Goal: Transaction & Acquisition: Purchase product/service

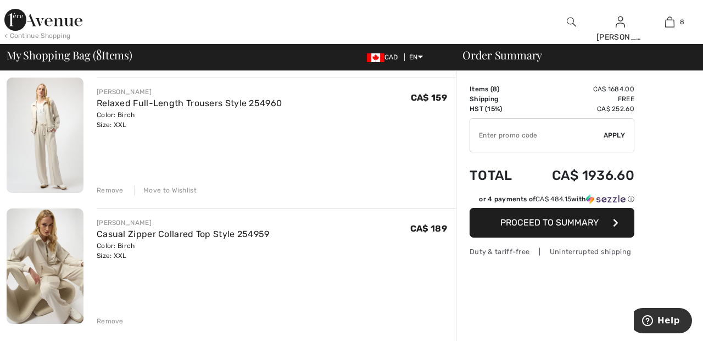
scroll to position [868, 0]
click at [187, 189] on div "Move to Wishlist" at bounding box center [165, 189] width 63 height 10
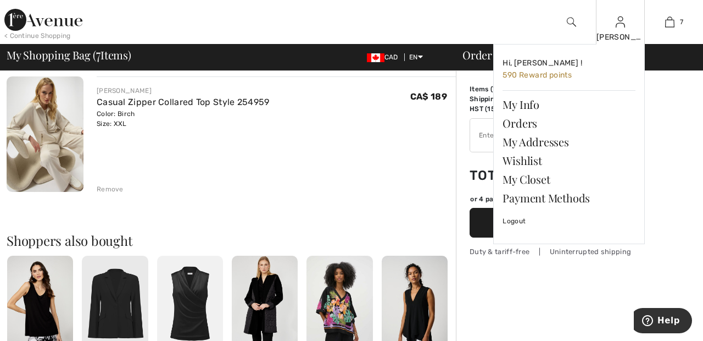
click at [621, 26] on img at bounding box center [620, 21] width 9 height 13
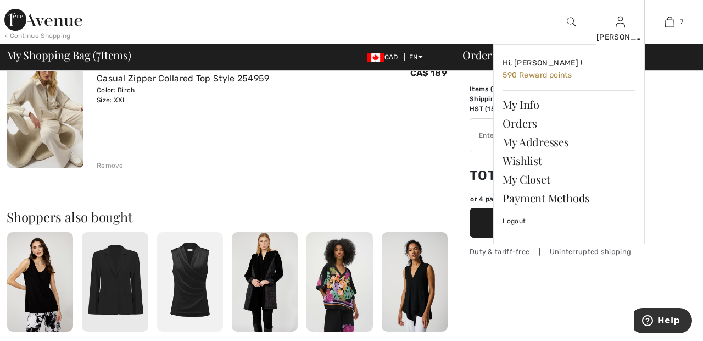
scroll to position [915, 0]
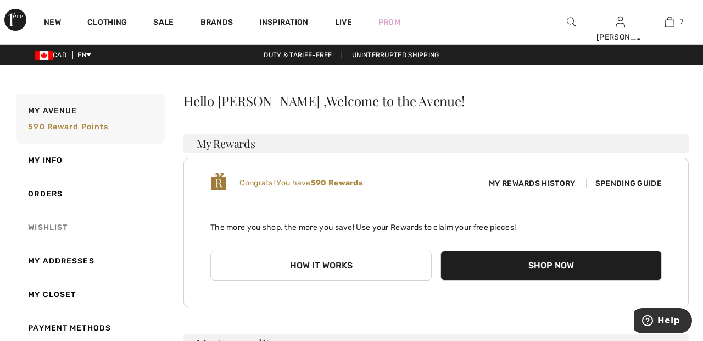
click at [60, 225] on link "Wishlist" at bounding box center [89, 227] width 150 height 34
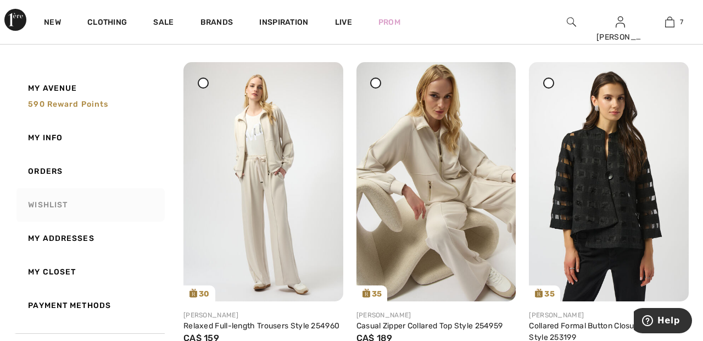
scroll to position [134, 0]
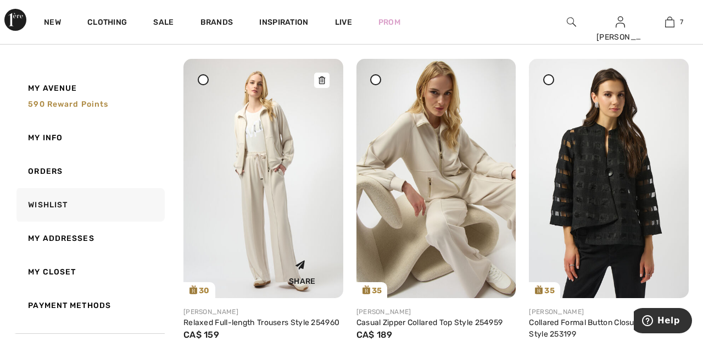
click at [263, 204] on img at bounding box center [263, 178] width 160 height 239
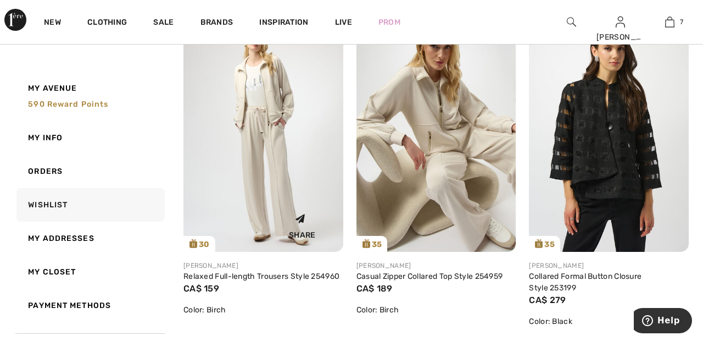
scroll to position [187, 0]
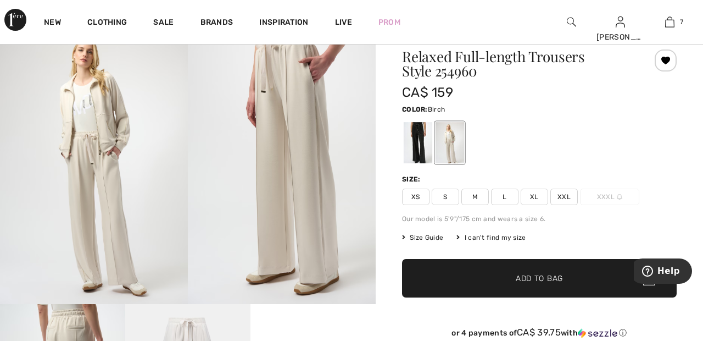
click at [571, 192] on span "XXL" at bounding box center [563, 196] width 27 height 16
click at [577, 278] on span "✔ Added to Bag Add to Bag" at bounding box center [539, 278] width 275 height 38
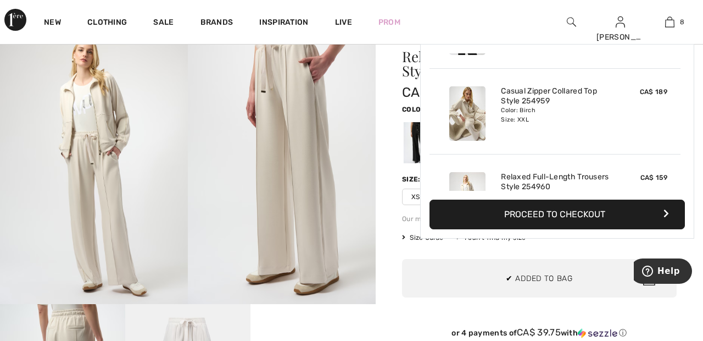
scroll to position [548, 0]
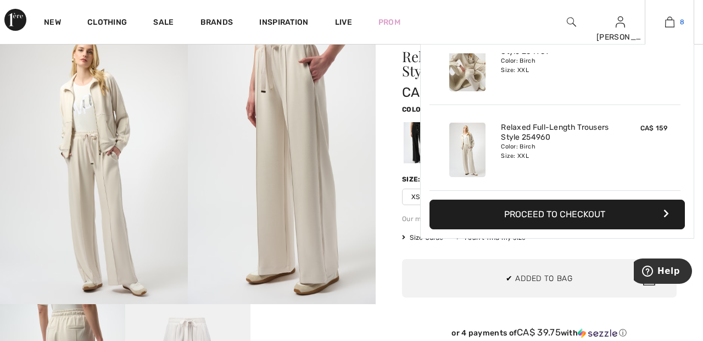
click at [673, 22] on img at bounding box center [669, 21] width 9 height 13
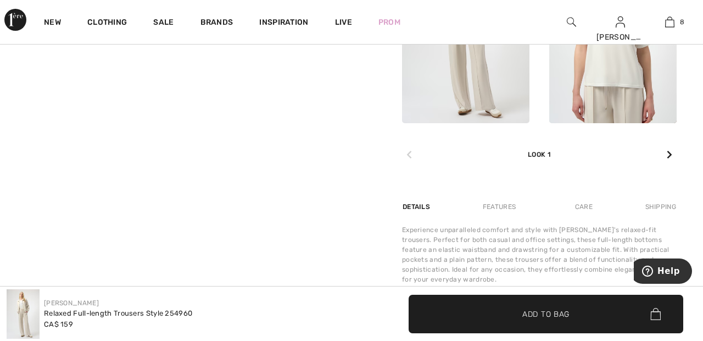
scroll to position [598, 0]
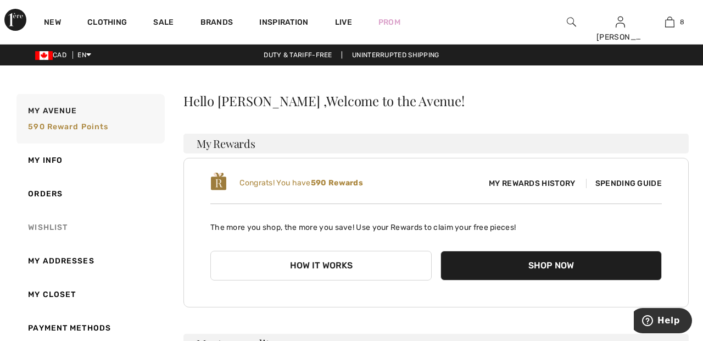
click at [52, 224] on link "Wishlist" at bounding box center [89, 227] width 150 height 34
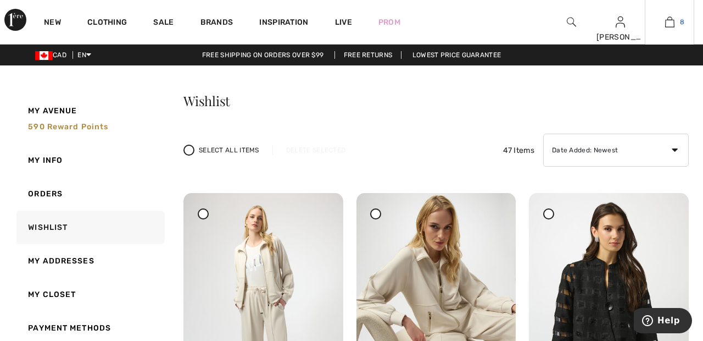
click at [670, 23] on img at bounding box center [669, 21] width 9 height 13
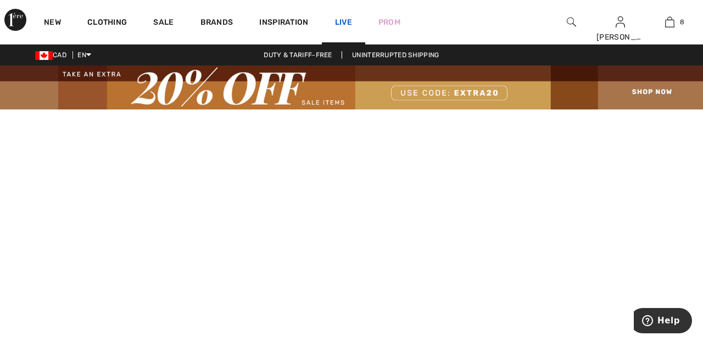
click at [347, 25] on link "Live" at bounding box center [343, 22] width 17 height 12
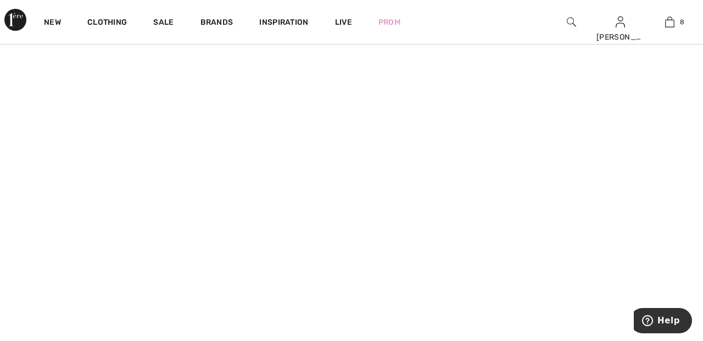
scroll to position [313, 0]
click at [220, 24] on link "Brands" at bounding box center [216, 24] width 33 height 12
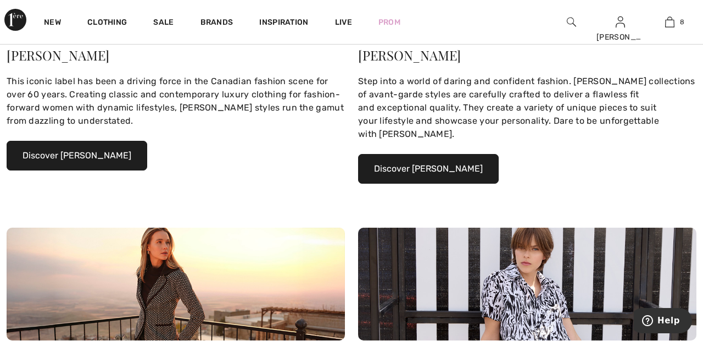
scroll to position [316, 0]
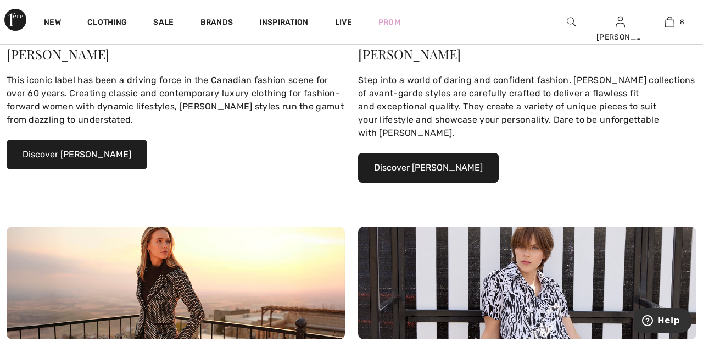
click at [122, 153] on button "Discover Joseph Ribkoff" at bounding box center [77, 155] width 141 height 30
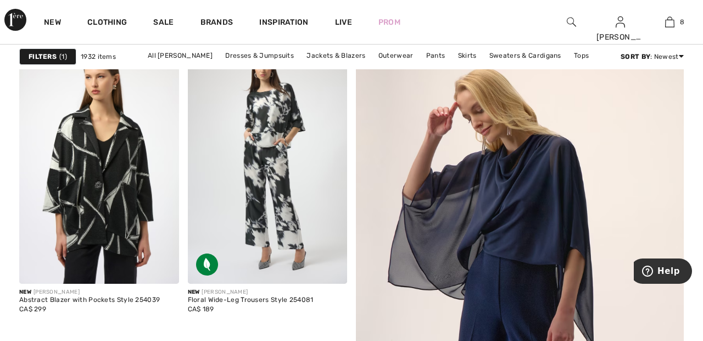
scroll to position [356, 0]
click at [271, 55] on link "Dresses & Jumpsuits" at bounding box center [260, 55] width 80 height 14
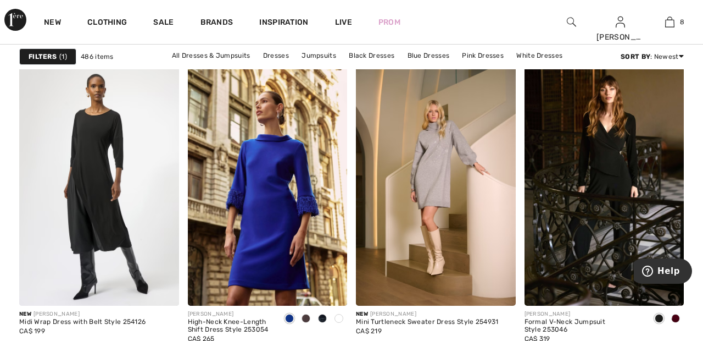
scroll to position [743, 0]
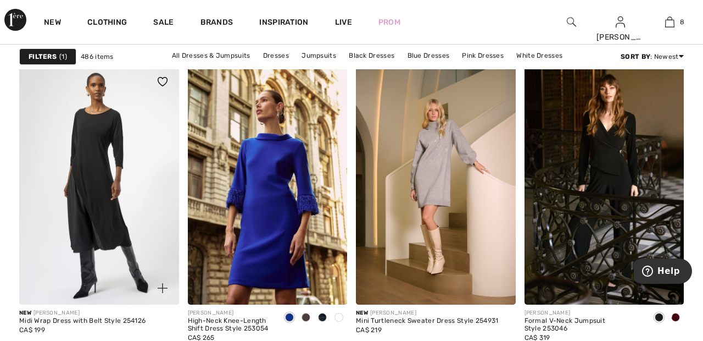
click at [109, 205] on img at bounding box center [99, 184] width 160 height 239
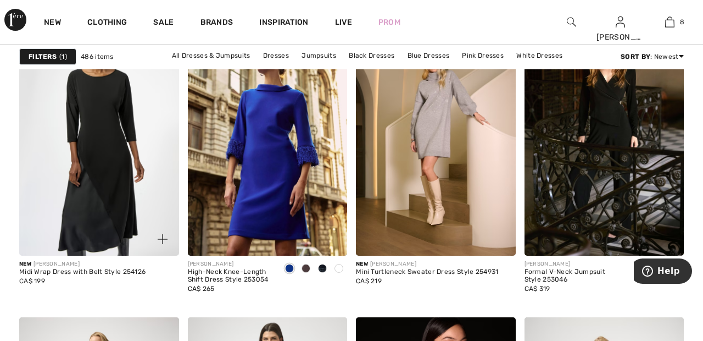
scroll to position [795, 0]
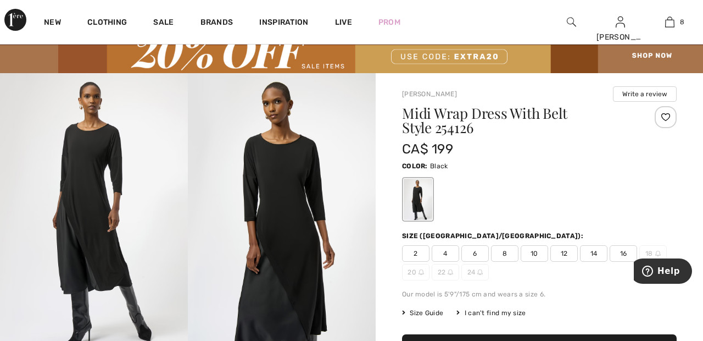
scroll to position [38, 0]
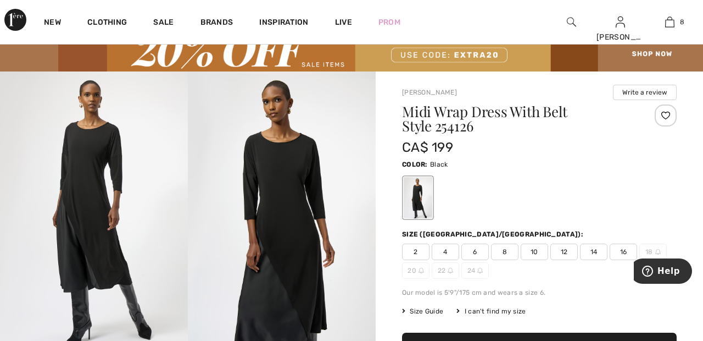
click at [301, 220] on img at bounding box center [282, 212] width 188 height 282
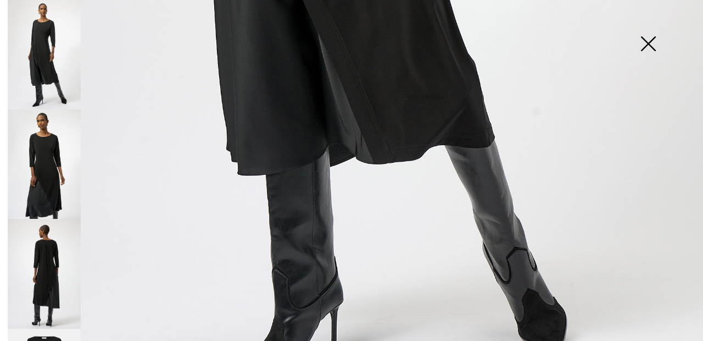
scroll to position [654, 0]
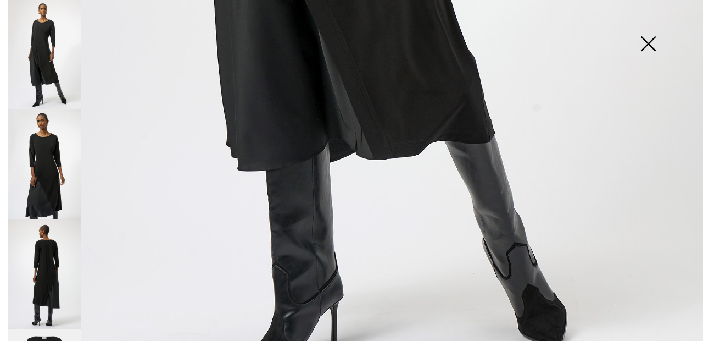
click at [63, 274] on img at bounding box center [44, 273] width 73 height 109
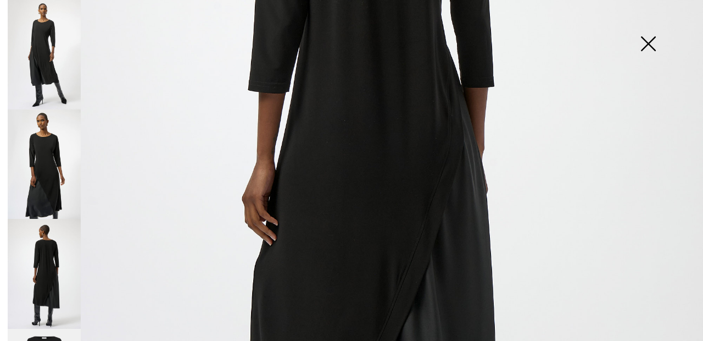
scroll to position [372, 0]
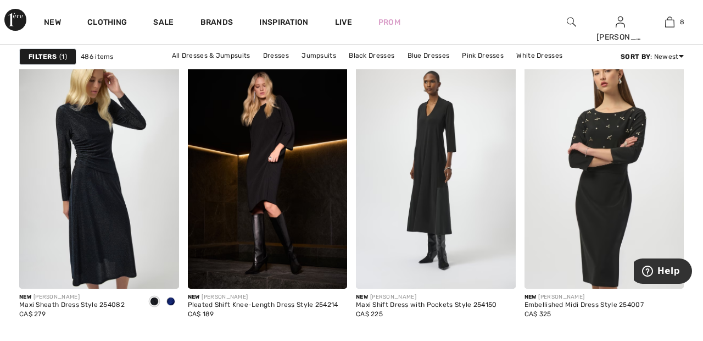
scroll to position [1776, 0]
click at [435, 160] on img at bounding box center [436, 167] width 160 height 239
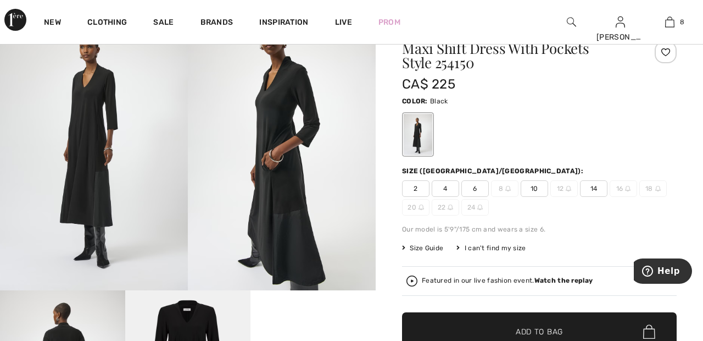
click at [668, 53] on div at bounding box center [666, 52] width 22 height 22
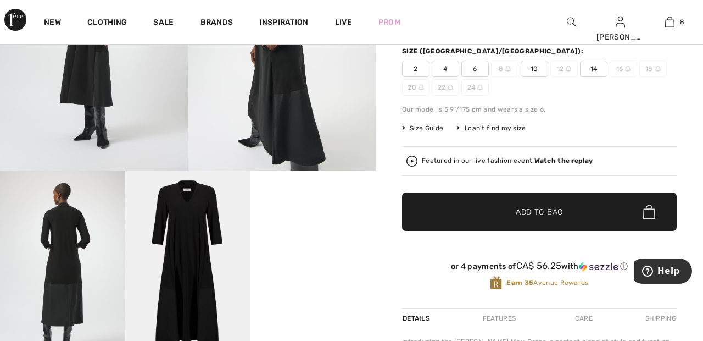
scroll to position [222, 0]
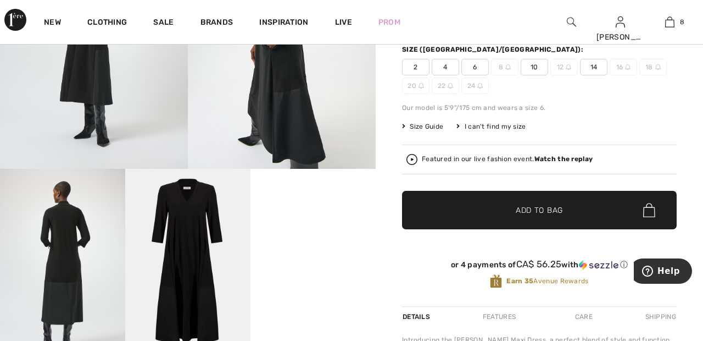
click at [562, 156] on strong "Watch the replay" at bounding box center [563, 159] width 59 height 8
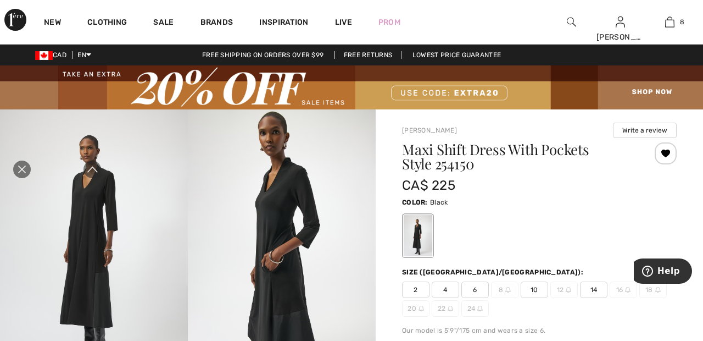
scroll to position [0, 0]
click at [30, 182] on div "Close live curation" at bounding box center [22, 169] width 26 height 26
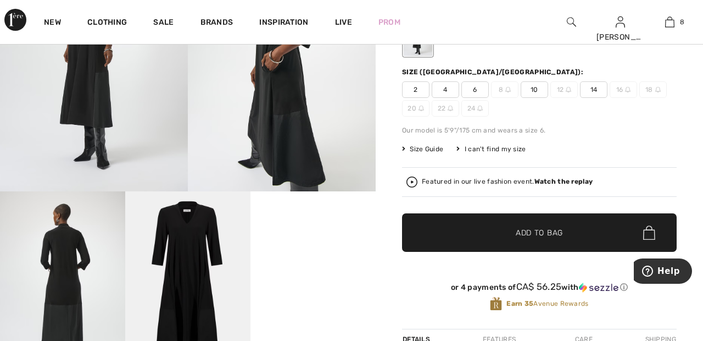
scroll to position [197, 0]
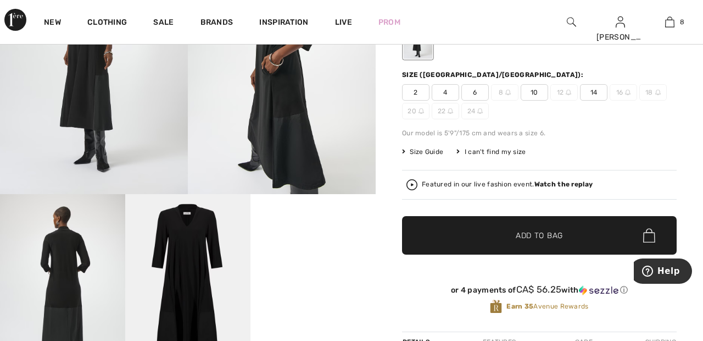
click at [445, 113] on span "22" at bounding box center [445, 111] width 27 height 16
click at [445, 109] on span "22" at bounding box center [445, 111] width 27 height 16
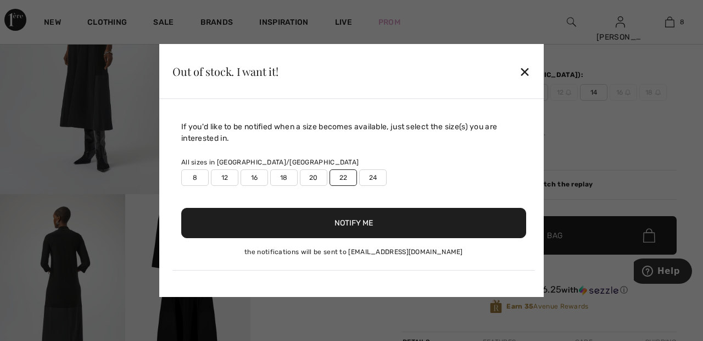
click at [378, 220] on button "Notify Me" at bounding box center [353, 223] width 345 height 30
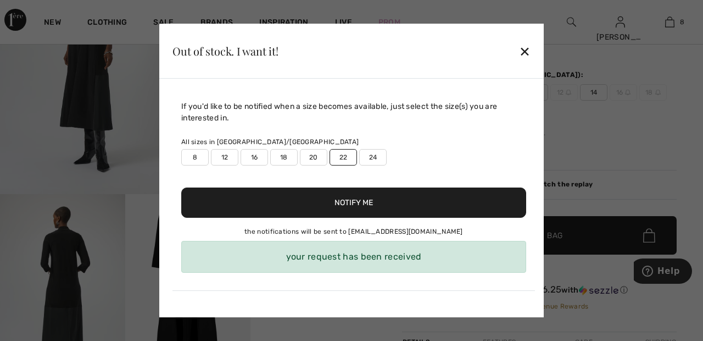
click at [373, 157] on label "24" at bounding box center [372, 157] width 27 height 16
click at [389, 204] on button "Notify Me" at bounding box center [353, 202] width 345 height 30
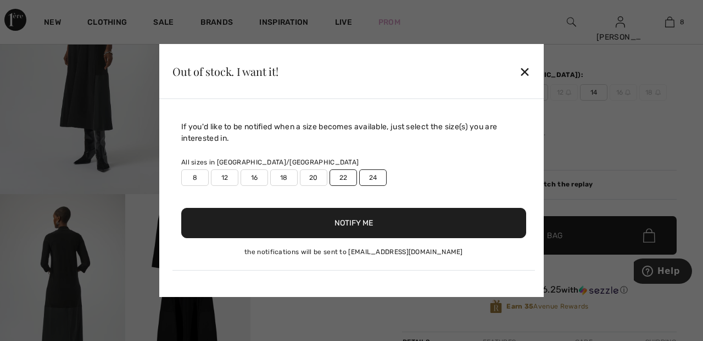
click at [522, 69] on div "✕" at bounding box center [525, 71] width 12 height 23
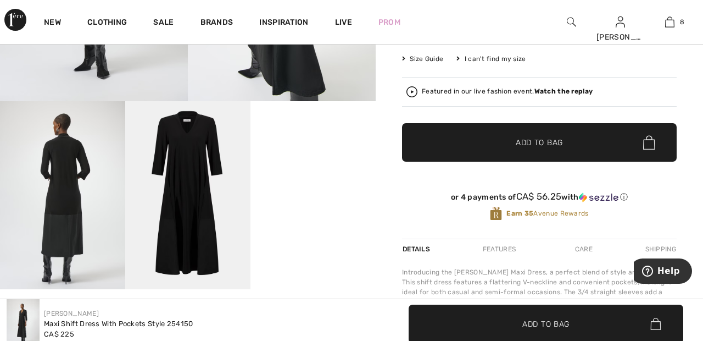
scroll to position [0, 0]
